Goal: Task Accomplishment & Management: Use online tool/utility

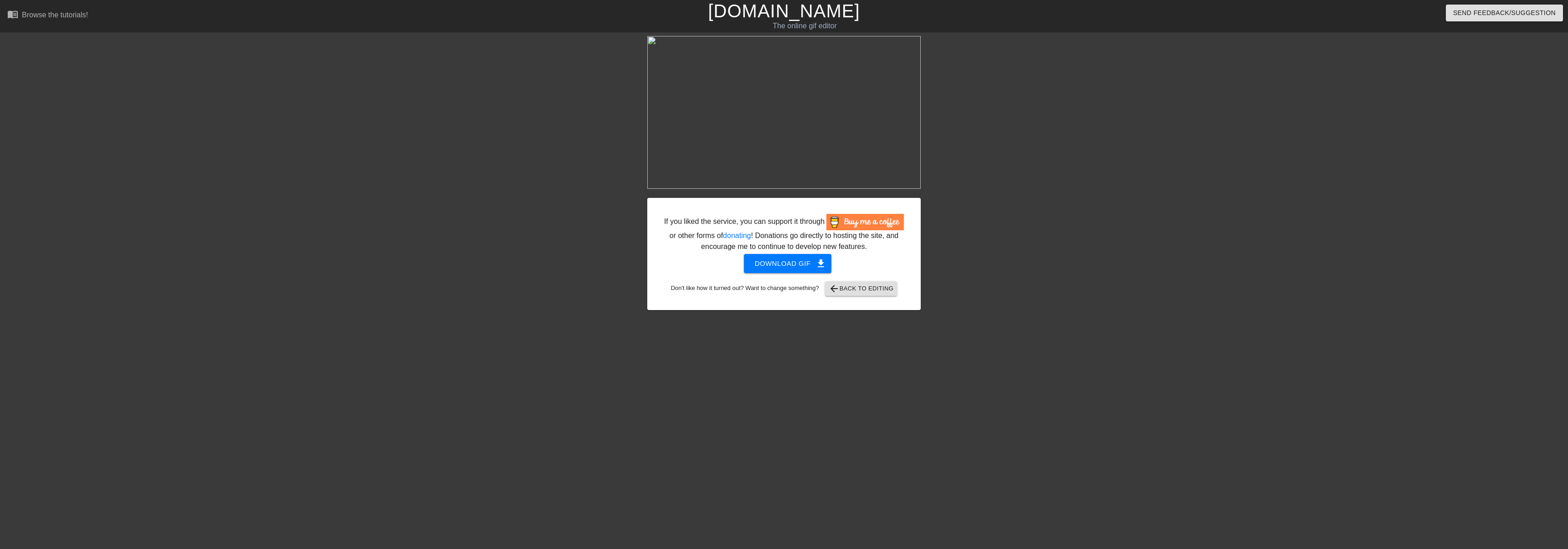
scroll to position [0, 7]
drag, startPoint x: 0, startPoint y: 0, endPoint x: 782, endPoint y: 13, distance: 782.1
click at [782, 13] on link "[DOMAIN_NAME]" at bounding box center [777, 10] width 152 height 20
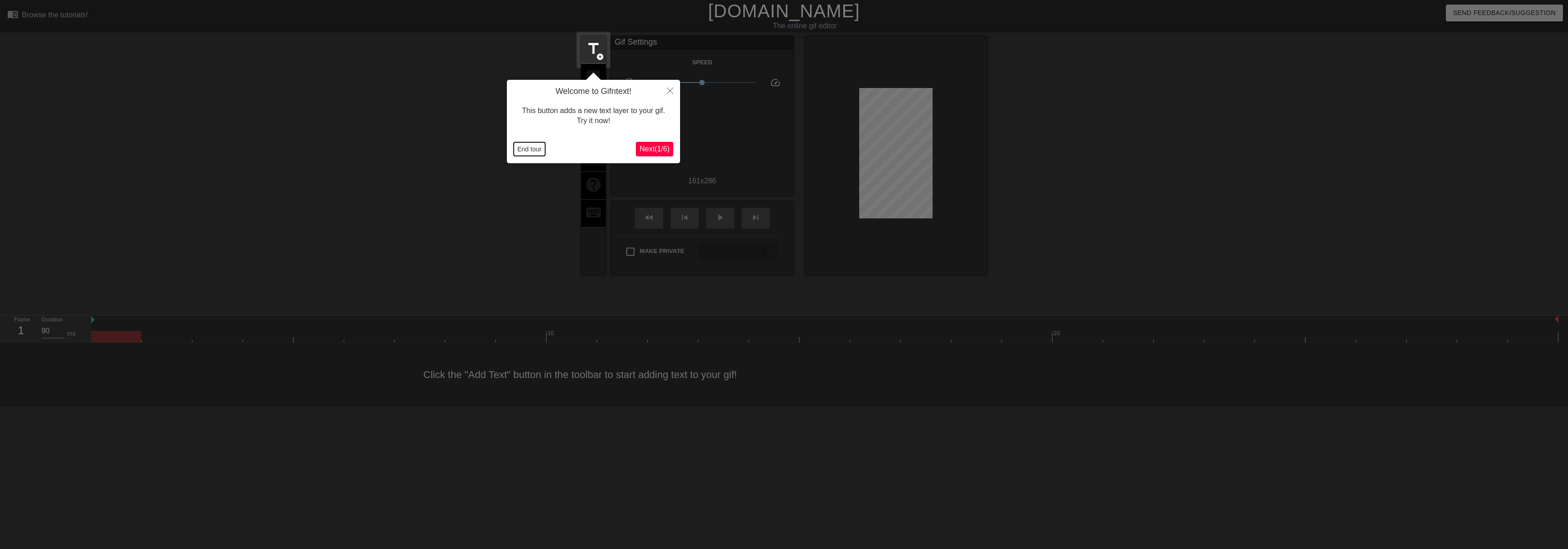
click at [527, 152] on button "End tour" at bounding box center [530, 149] width 32 height 13
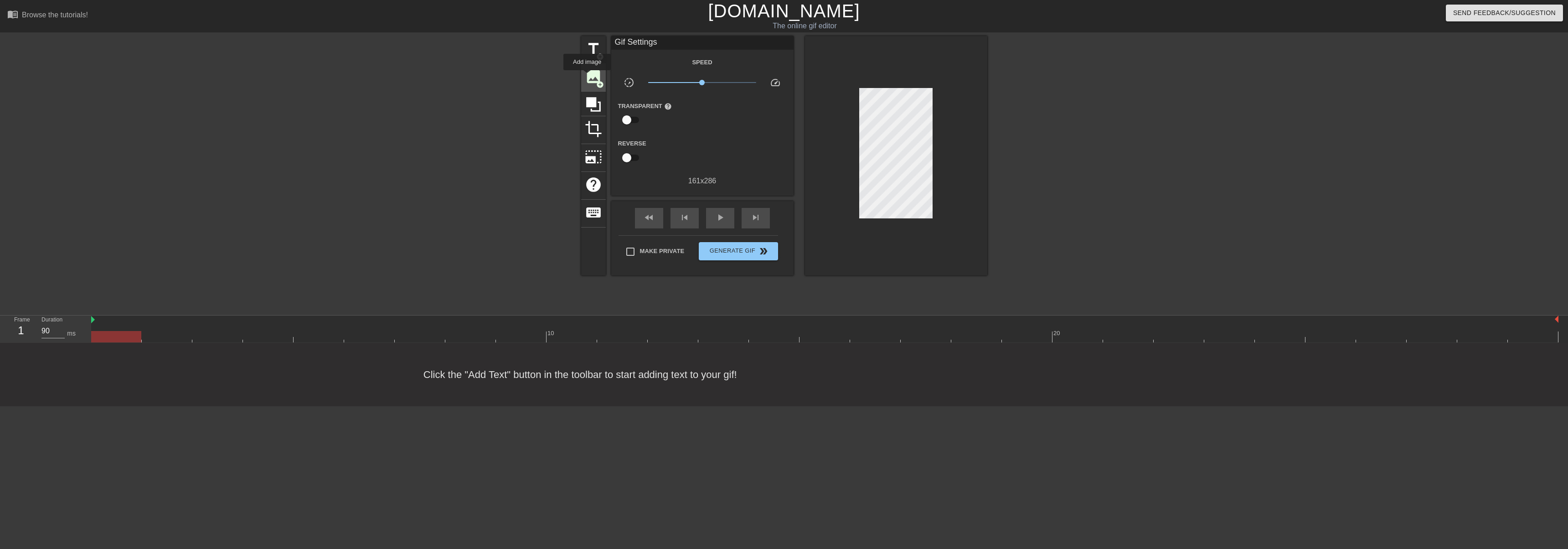
click at [587, 77] on span "image" at bounding box center [593, 77] width 17 height 17
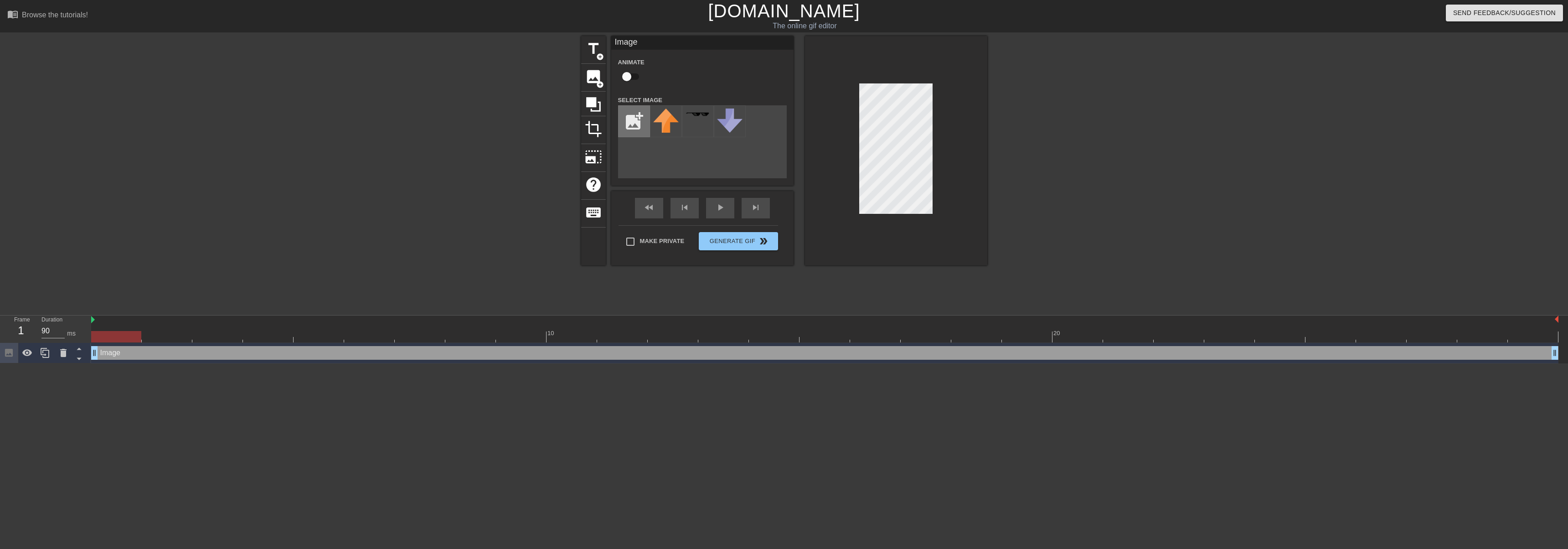
click at [632, 122] on input "file" at bounding box center [634, 121] width 31 height 31
type input "C:\fakepath\narwhal.png"
click at [667, 121] on img at bounding box center [666, 119] width 26 height 23
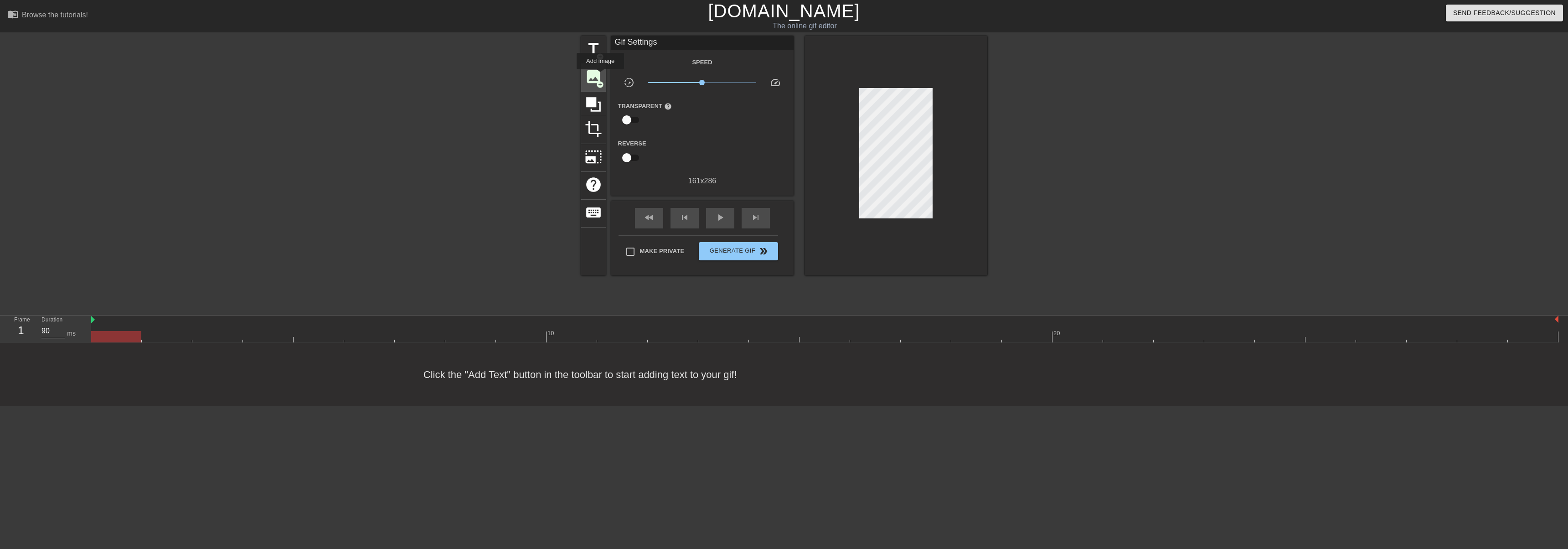
click at [600, 75] on span "image" at bounding box center [593, 77] width 17 height 17
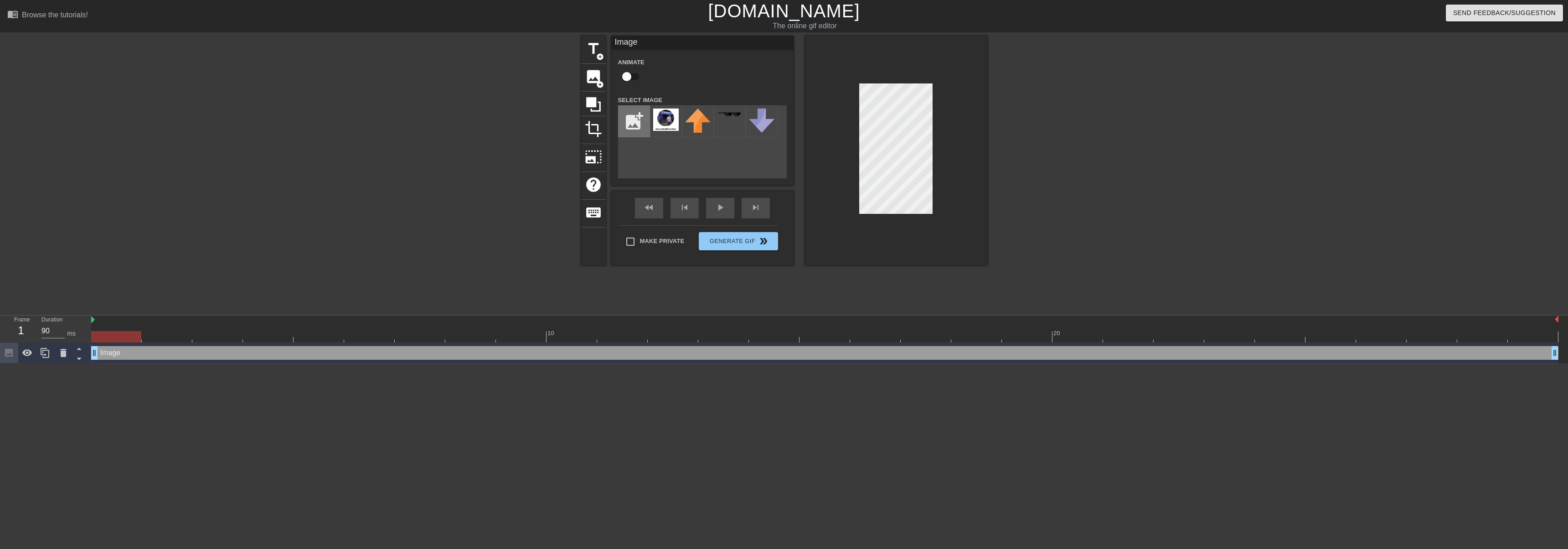
click at [632, 119] on input "file" at bounding box center [634, 121] width 31 height 31
type input "C:\fakepath\cook.png"
click at [673, 125] on img at bounding box center [666, 119] width 26 height 21
click at [71, 339] on div "Frame 1 Duration 90 ms 10 20 Image drag_handle drag_handle" at bounding box center [784, 339] width 1568 height 48
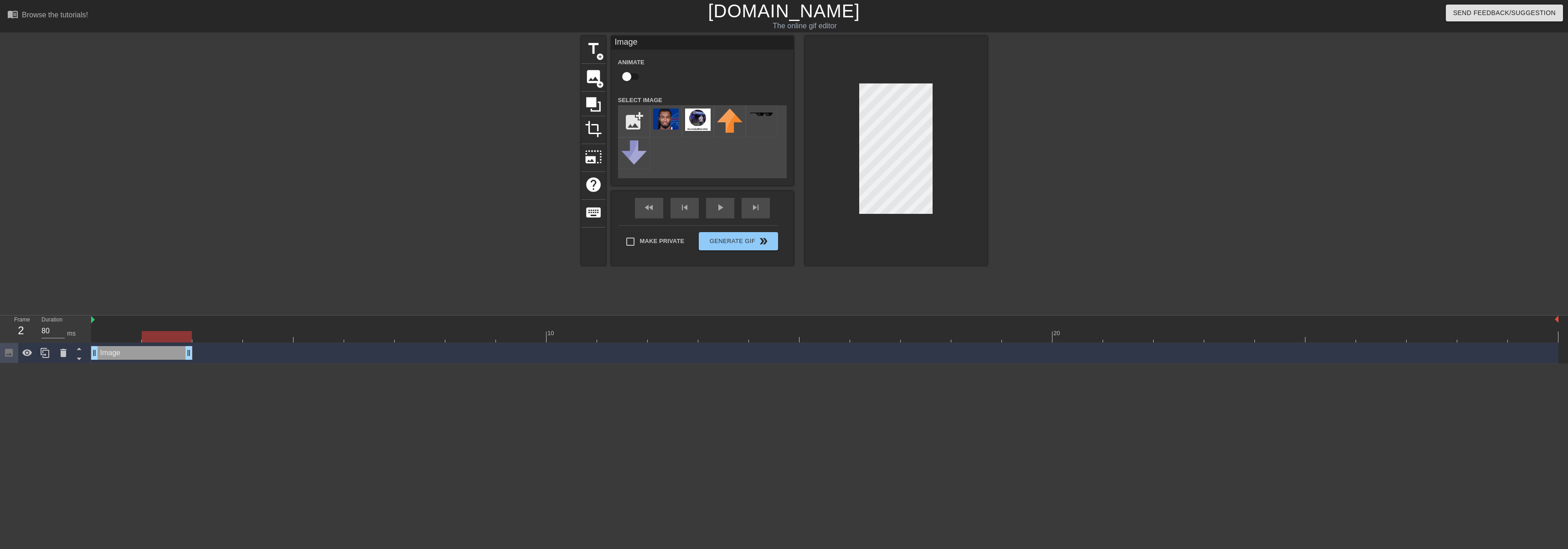
drag, startPoint x: 1557, startPoint y: 353, endPoint x: 201, endPoint y: 362, distance: 1356.0
click at [201, 362] on div "Image drag_handle drag_handle" at bounding box center [825, 353] width 1468 height 21
click at [54, 355] on div at bounding box center [45, 352] width 18 height 20
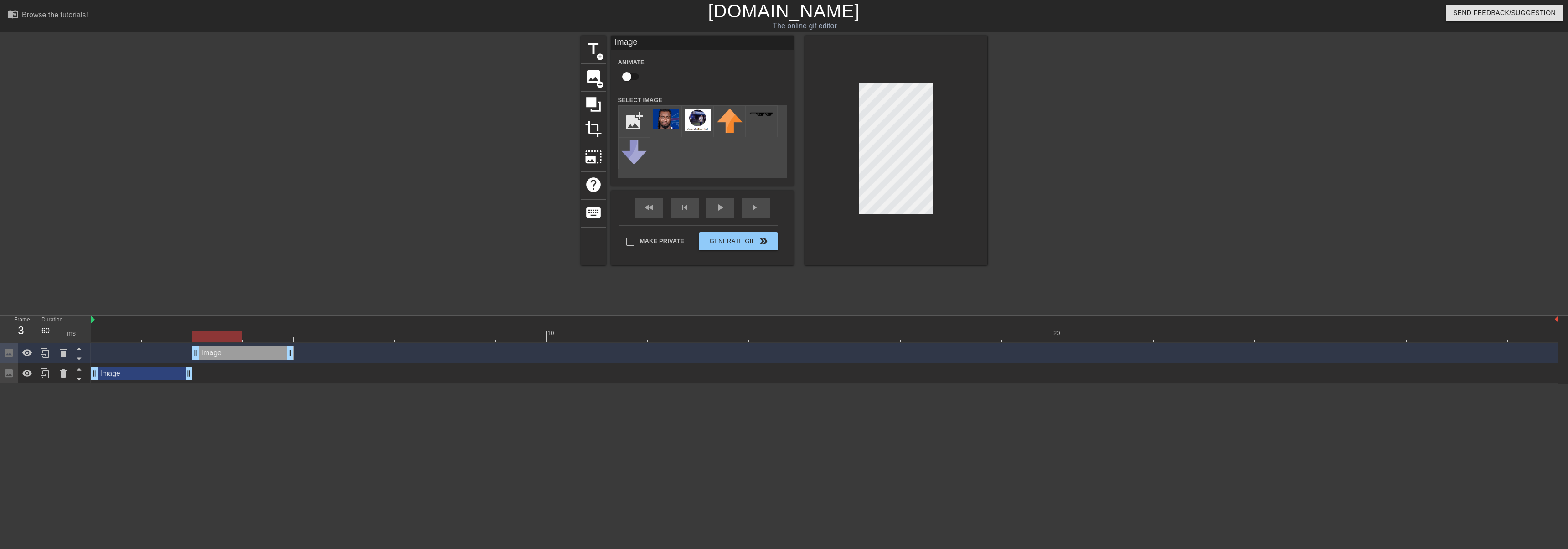
drag, startPoint x: 172, startPoint y: 349, endPoint x: 248, endPoint y: 351, distance: 76.0
click at [248, 351] on div "Image drag_handle drag_handle" at bounding box center [243, 352] width 101 height 13
type input "90"
drag, startPoint x: 261, startPoint y: 357, endPoint x: 96, endPoint y: 316, distance: 170.0
click at [6, 335] on div "Frame 1 Duration 90 ms 10 20 Image drag_handle drag_handle Image drag_handle dr…" at bounding box center [784, 349] width 1568 height 68
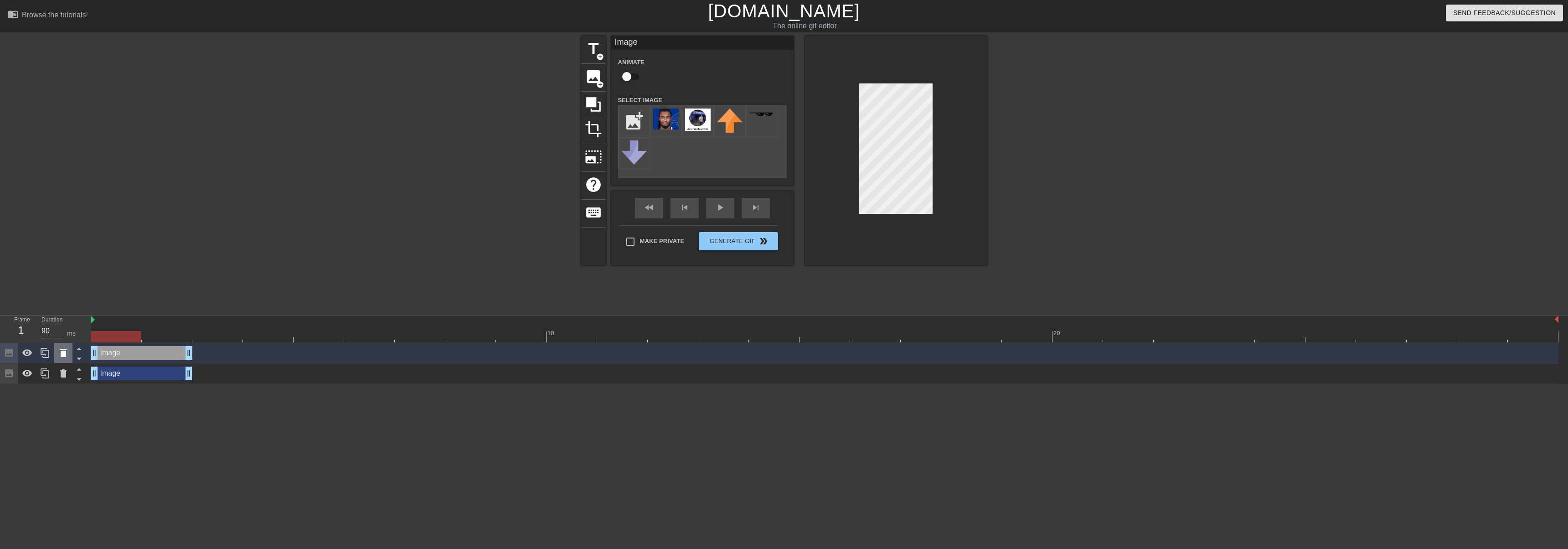
click at [61, 353] on icon at bounding box center [63, 352] width 6 height 8
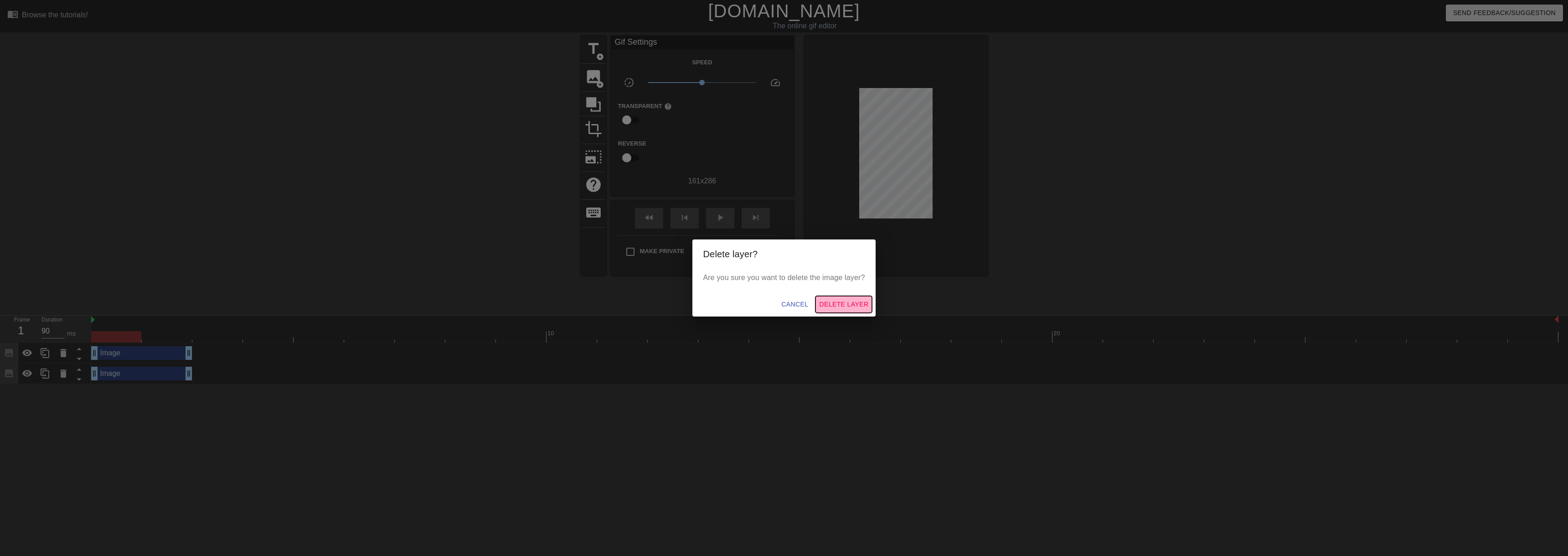
click at [831, 302] on span "Delete Layer" at bounding box center [844, 304] width 49 height 12
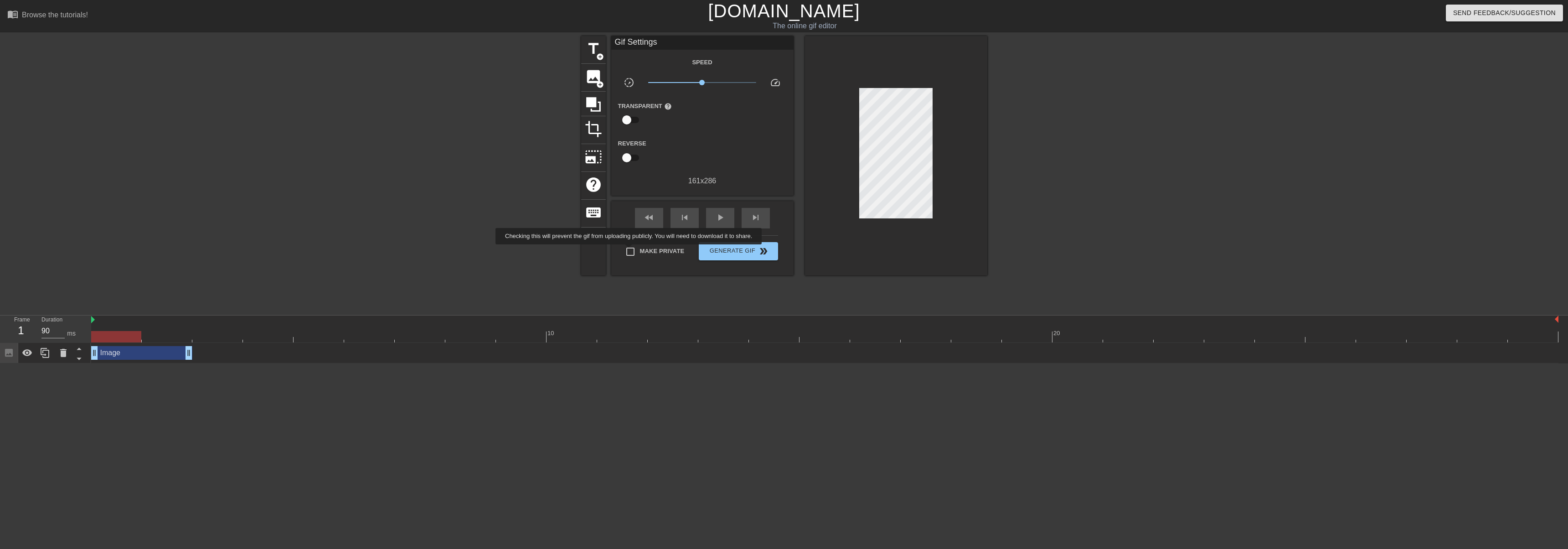
click at [631, 251] on input "Make Private" at bounding box center [630, 251] width 19 height 19
checkbox input "true"
click at [727, 255] on span "Generate Gif double_arrow" at bounding box center [738, 251] width 72 height 11
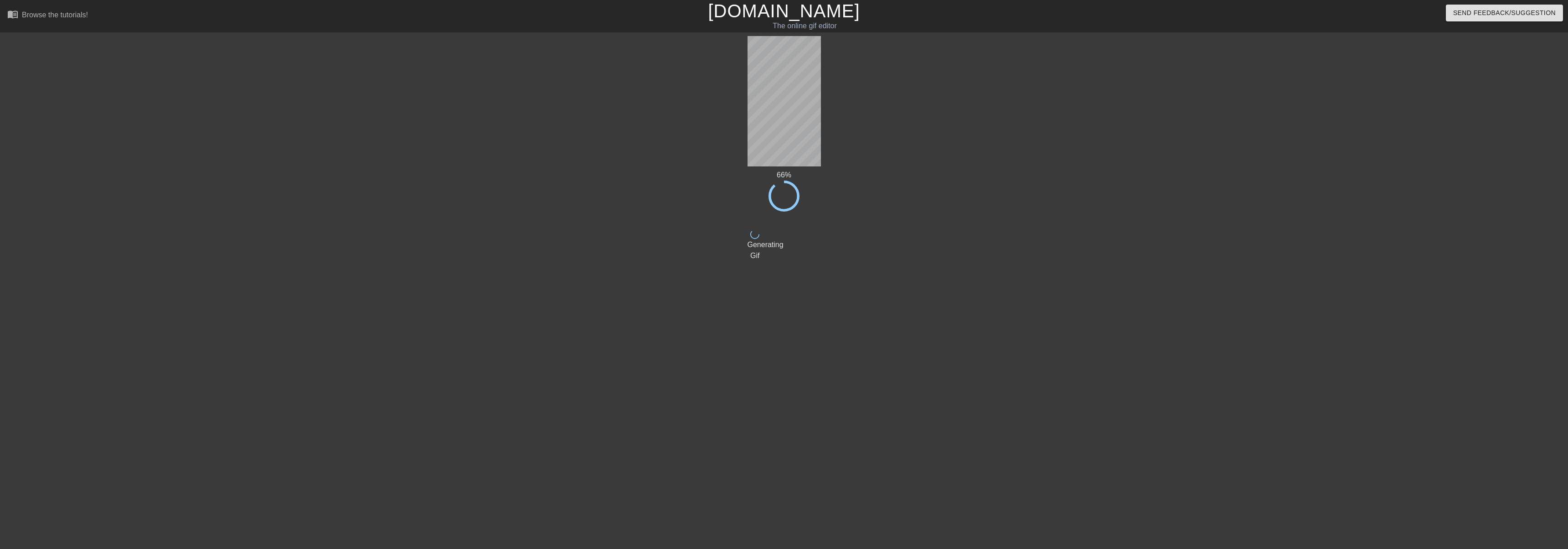
click at [775, 10] on link "[DOMAIN_NAME]" at bounding box center [783, 10] width 152 height 20
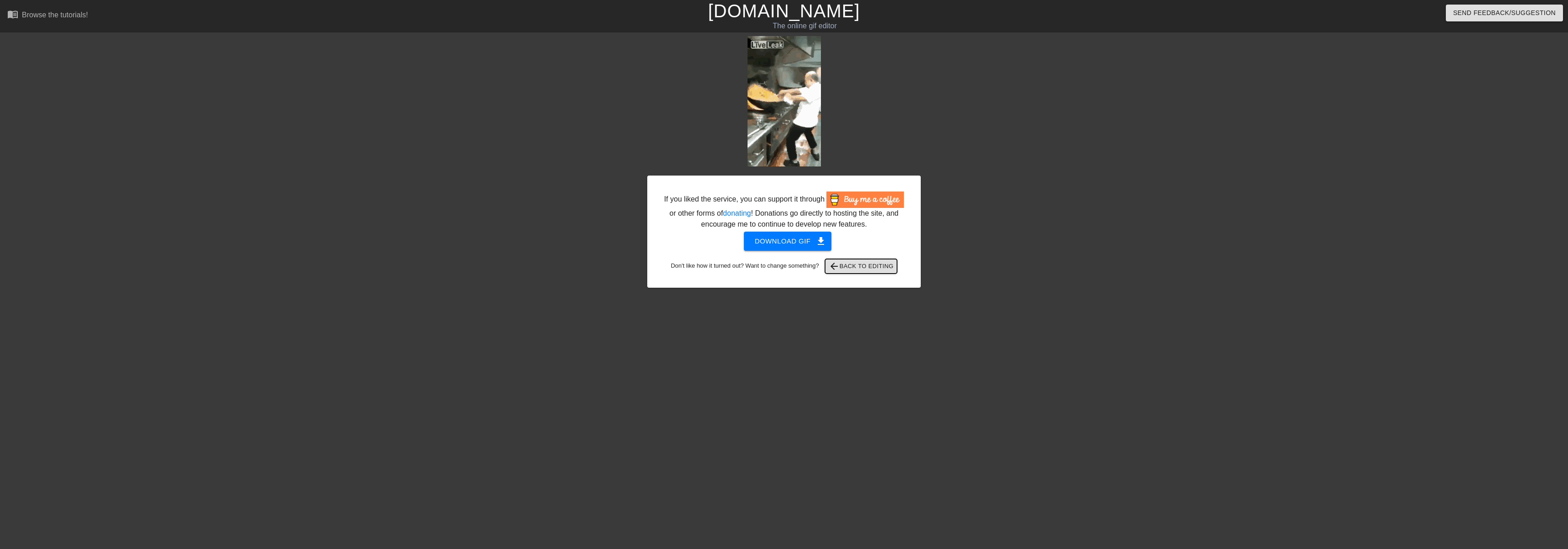
click at [867, 265] on span "arrow_back Back to Editing" at bounding box center [861, 266] width 65 height 11
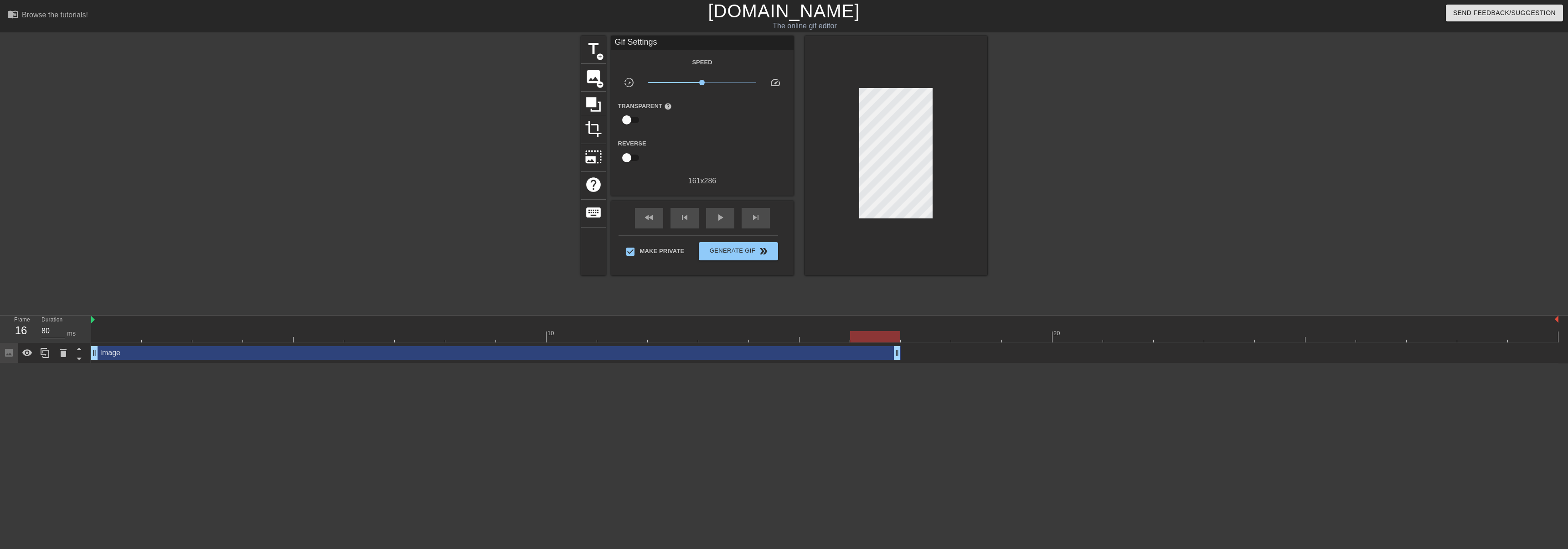
type input "60"
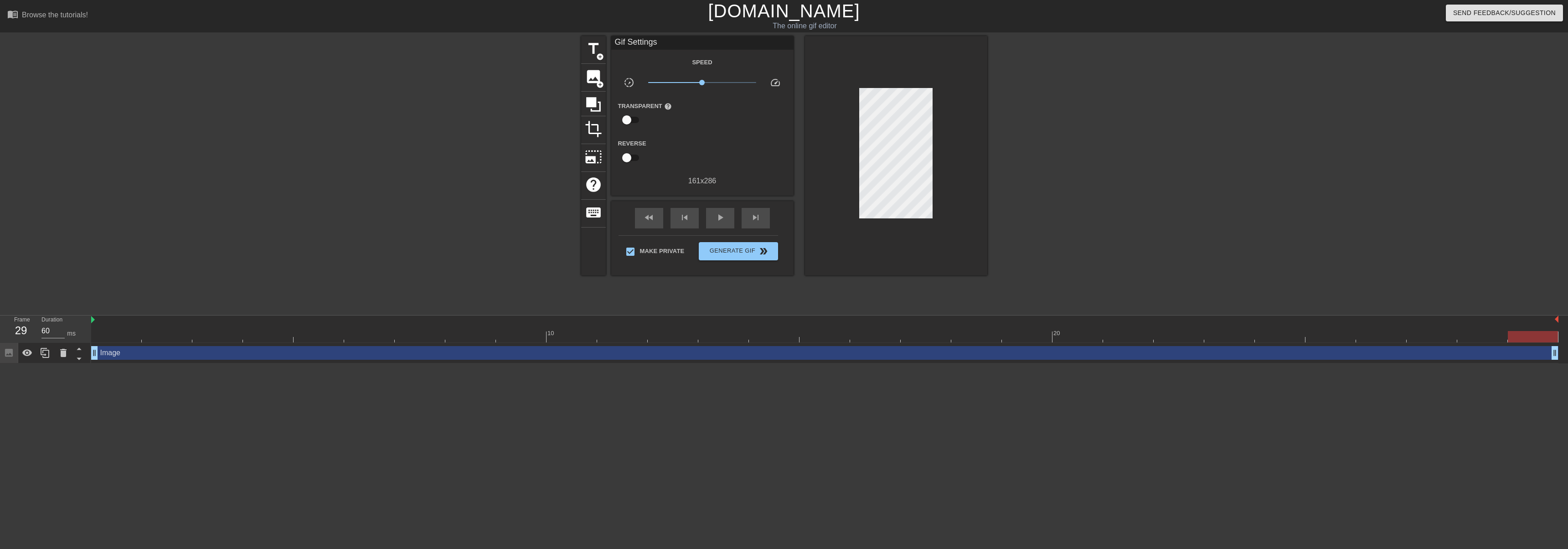
drag, startPoint x: 190, startPoint y: 352, endPoint x: 1567, endPoint y: 349, distance: 1377.0
click at [1567, 349] on div "Image drag_handle drag_handle" at bounding box center [830, 353] width 1477 height 21
click at [715, 253] on span "Generate Gif double_arrow" at bounding box center [738, 251] width 72 height 11
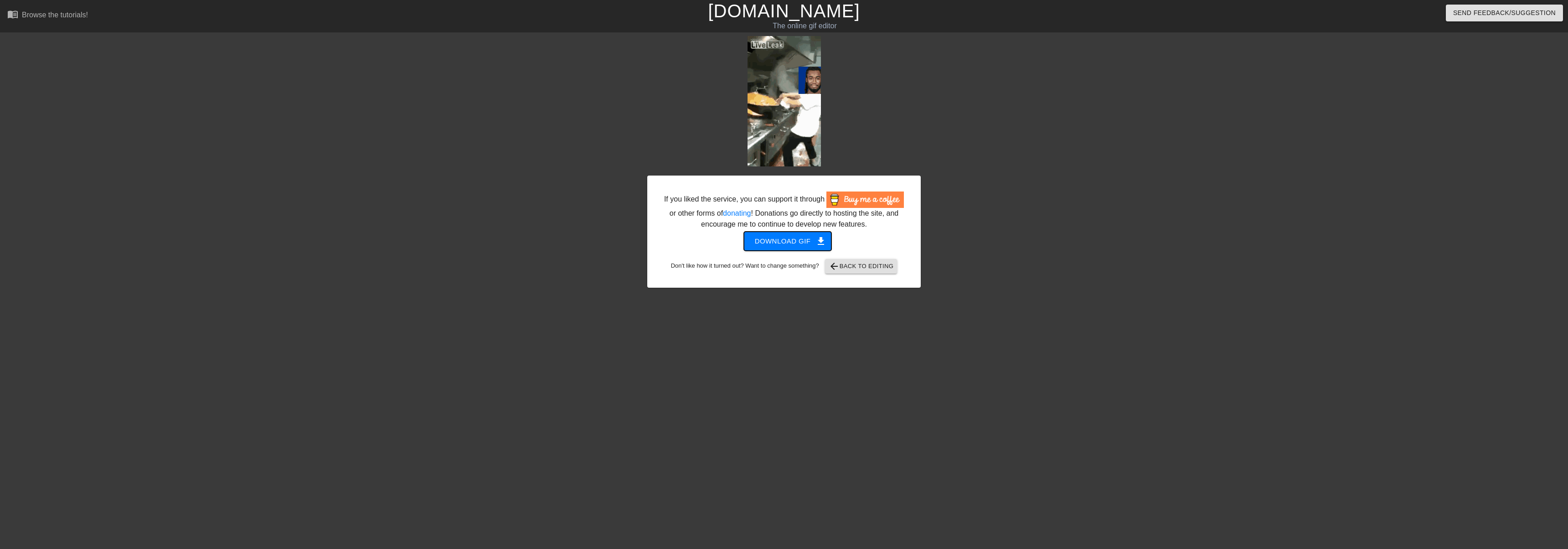
click at [792, 233] on button "Download gif get_app" at bounding box center [788, 240] width 88 height 19
